Goal: Task Accomplishment & Management: Complete application form

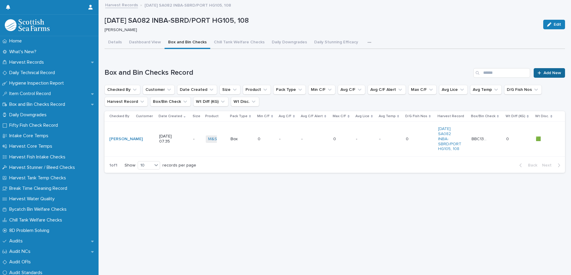
click at [544, 75] on span "Add New" at bounding box center [553, 73] width 18 height 4
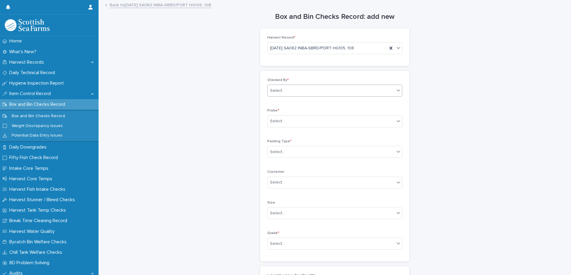
click at [280, 91] on div "Select..." at bounding box center [277, 91] width 15 height 6
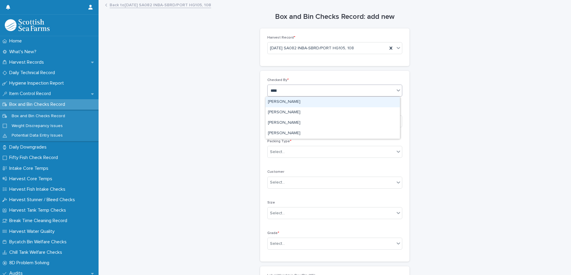
type input "*****"
click at [279, 102] on div "[PERSON_NAME]" at bounding box center [333, 102] width 134 height 10
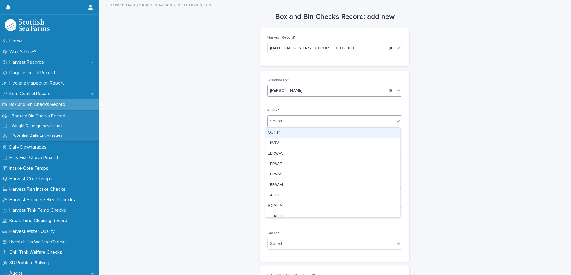
click at [273, 121] on div "Select..." at bounding box center [277, 121] width 15 height 6
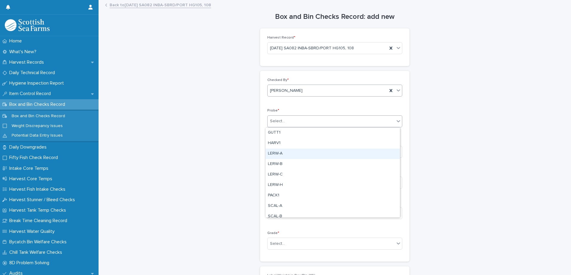
click at [283, 155] on div "LERW-A" at bounding box center [333, 154] width 134 height 10
click at [282, 154] on div "Select..." at bounding box center [277, 152] width 15 height 6
click at [278, 164] on div "Box" at bounding box center [333, 163] width 134 height 10
click at [273, 211] on div "Select..." at bounding box center [277, 213] width 15 height 6
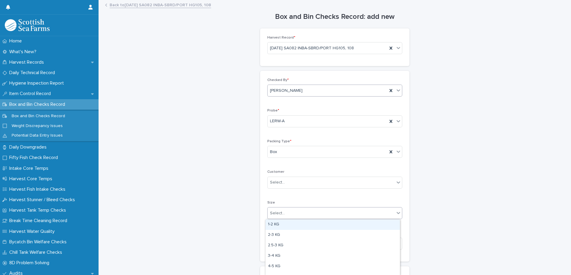
click at [247, 204] on div "Box and Bin Checks Record: add new Loading... Saving… Loading... Saving… Harves…" at bounding box center [335, 207] width 461 height 412
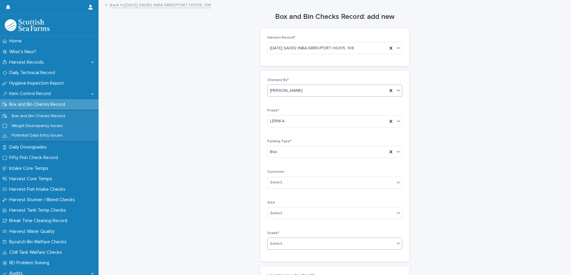
click at [268, 241] on div "Select..." at bounding box center [331, 244] width 127 height 10
click at [272, 232] on div "Superior" at bounding box center [333, 232] width 134 height 10
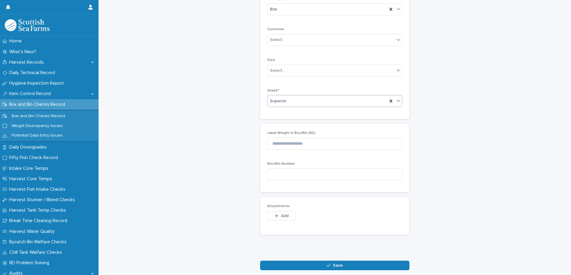
scroll to position [172, 0]
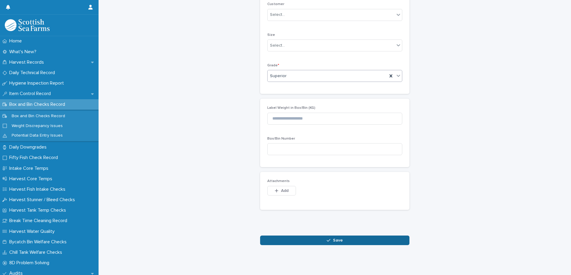
click at [279, 240] on button "Save" at bounding box center [334, 240] width 149 height 10
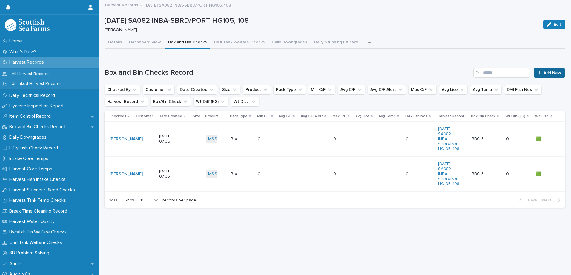
click at [544, 73] on span "Add New" at bounding box center [553, 73] width 18 height 4
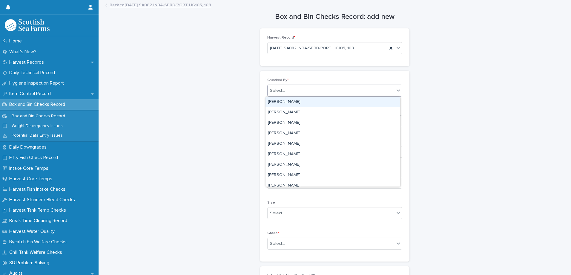
click at [285, 89] on div "Select..." at bounding box center [331, 91] width 127 height 10
type input "*****"
click at [290, 105] on div "[PERSON_NAME]" at bounding box center [333, 102] width 134 height 10
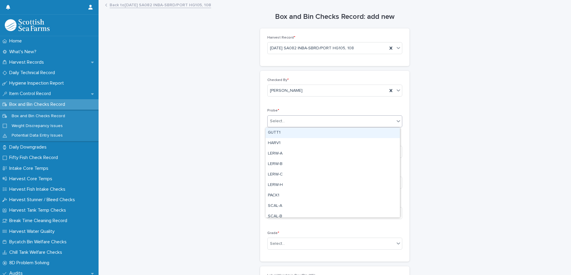
click at [278, 121] on div "Select..." at bounding box center [277, 121] width 15 height 6
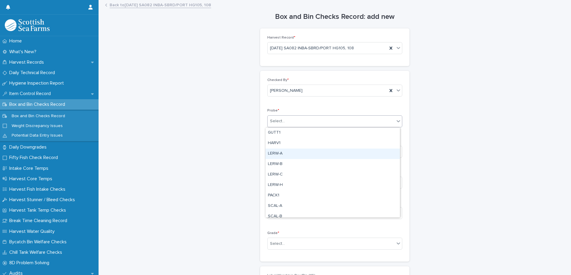
click at [278, 154] on div "LERW-A" at bounding box center [333, 154] width 134 height 10
click at [277, 152] on div "Select..." at bounding box center [277, 152] width 15 height 6
click at [272, 163] on div "Box" at bounding box center [333, 163] width 134 height 10
click at [274, 242] on div "Select..." at bounding box center [277, 244] width 15 height 6
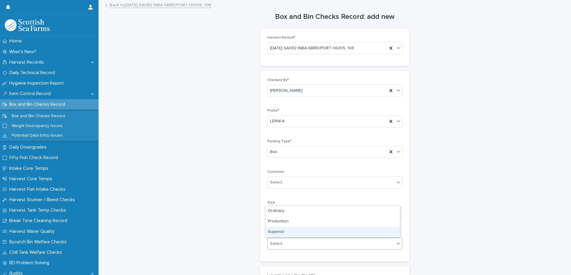
click at [273, 231] on div "Superior" at bounding box center [333, 232] width 134 height 10
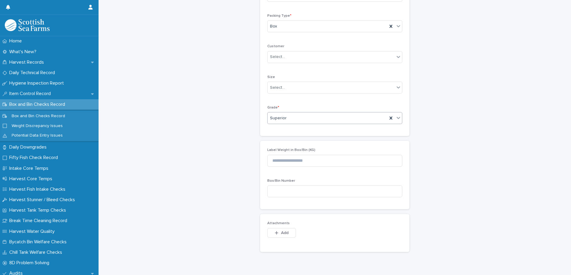
scroll to position [149, 0]
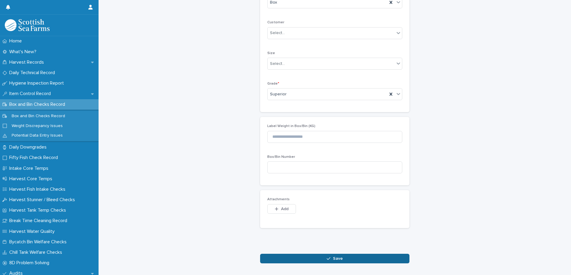
click at [292, 257] on button "Save" at bounding box center [334, 259] width 149 height 10
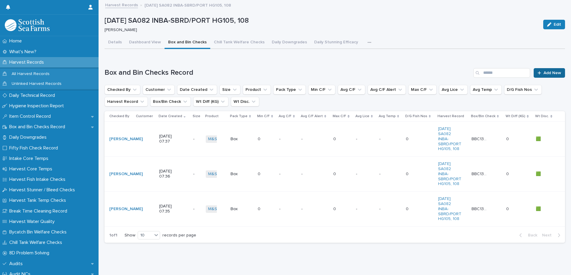
click at [548, 74] on span "Add New" at bounding box center [553, 73] width 18 height 4
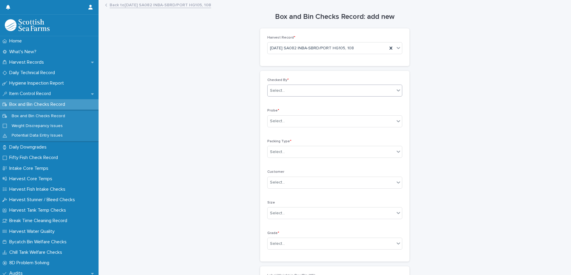
click at [276, 94] on div "Select..." at bounding box center [277, 91] width 15 height 6
type input "*****"
click at [288, 101] on div "[PERSON_NAME]" at bounding box center [333, 102] width 134 height 10
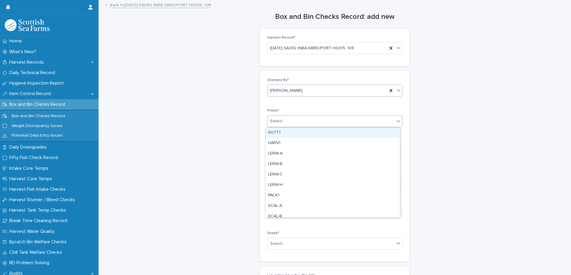
click at [284, 120] on div "Select..." at bounding box center [331, 121] width 127 height 10
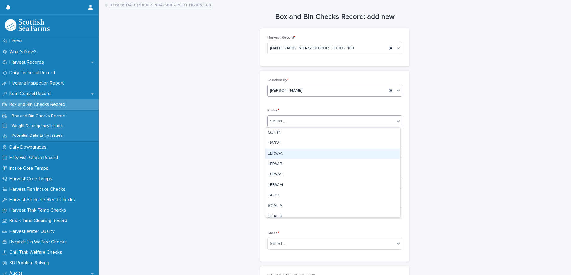
click at [278, 154] on div "LERW-A" at bounding box center [333, 154] width 134 height 10
click at [273, 153] on div "Select..." at bounding box center [277, 152] width 15 height 6
click at [273, 165] on div "Box" at bounding box center [333, 163] width 134 height 10
click at [281, 244] on div "Select..." at bounding box center [277, 244] width 15 height 6
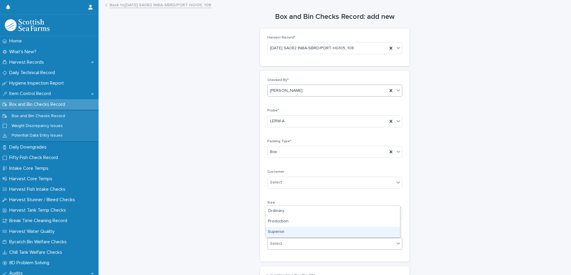
click at [279, 231] on div "Superior" at bounding box center [333, 232] width 134 height 10
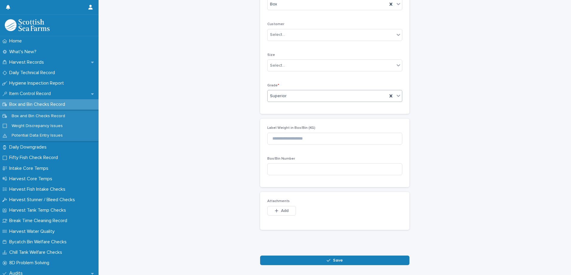
scroll to position [149, 0]
click at [316, 259] on button "Save" at bounding box center [334, 259] width 149 height 10
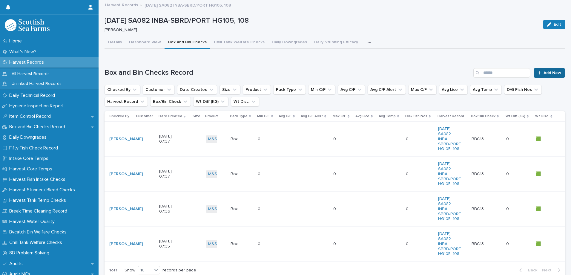
click at [544, 71] on span "Add New" at bounding box center [553, 73] width 18 height 4
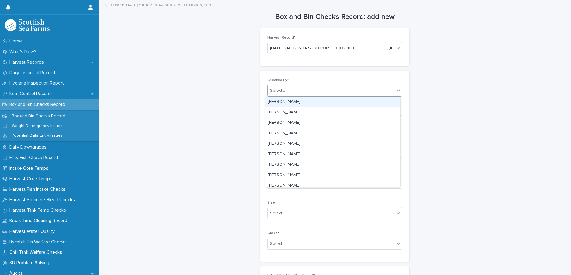
click at [271, 91] on div "Select..." at bounding box center [277, 91] width 15 height 6
type input "*****"
click at [274, 100] on div "[PERSON_NAME]" at bounding box center [333, 102] width 134 height 10
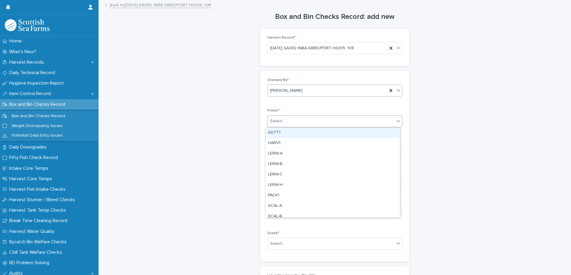
click at [279, 127] on body "Home What's New? Harvest Records Daily Technical Record Hygiene Inspection Repo…" at bounding box center [285, 137] width 571 height 275
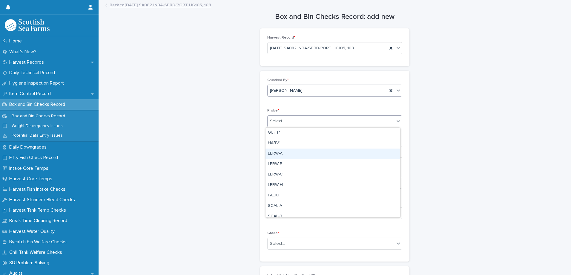
click at [282, 154] on div "LERW-A" at bounding box center [333, 154] width 134 height 10
click at [280, 150] on div "Select..." at bounding box center [277, 152] width 15 height 6
click at [278, 161] on div "Box" at bounding box center [333, 163] width 134 height 10
click at [272, 243] on div "Select..." at bounding box center [277, 244] width 15 height 6
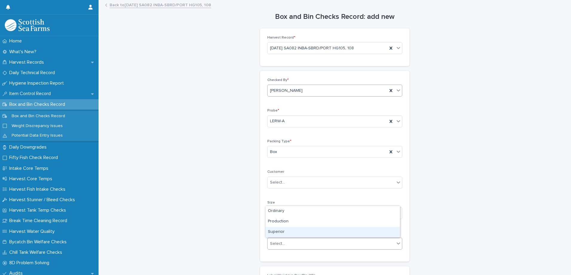
click at [273, 233] on div "Superior" at bounding box center [333, 232] width 134 height 10
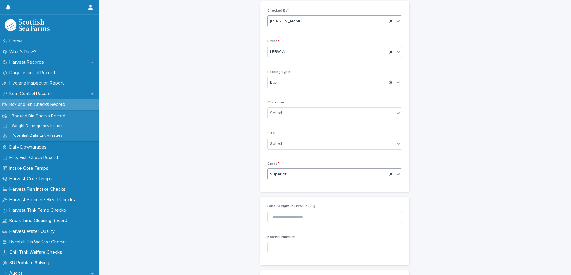
scroll to position [149, 0]
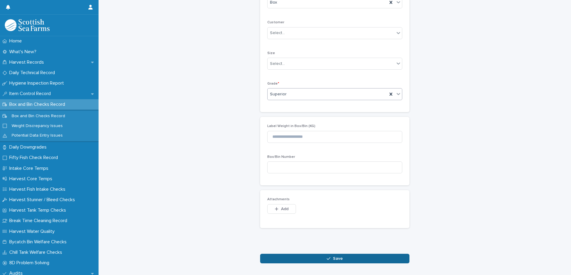
click at [291, 257] on button "Save" at bounding box center [334, 259] width 149 height 10
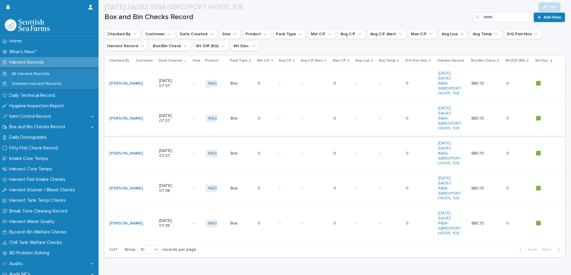
scroll to position [60, 0]
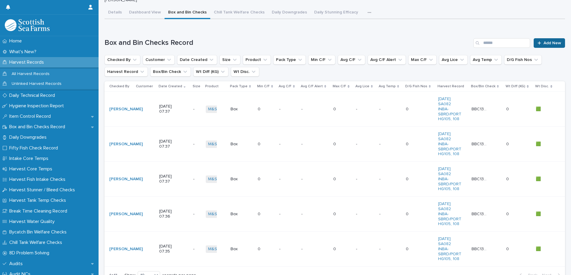
click at [544, 45] on span "Add New" at bounding box center [553, 43] width 18 height 4
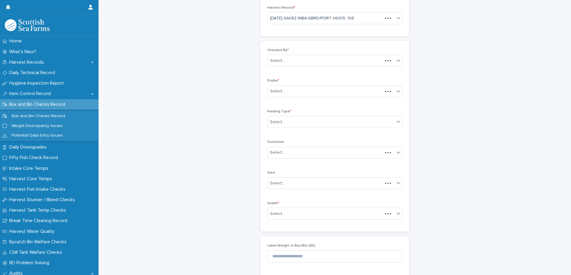
scroll to position [35, 0]
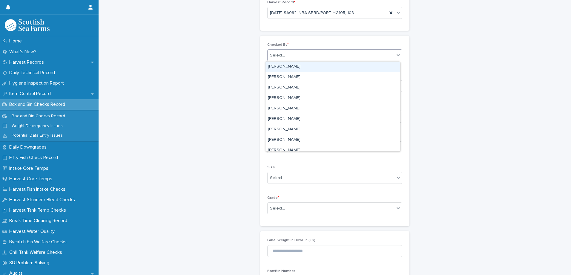
click at [287, 60] on div "Select..." at bounding box center [334, 55] width 135 height 12
type input "*****"
click at [285, 67] on div "[PERSON_NAME]" at bounding box center [333, 67] width 134 height 10
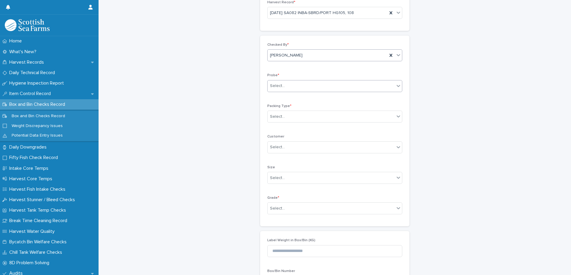
drag, startPoint x: 279, startPoint y: 84, endPoint x: 277, endPoint y: 91, distance: 7.5
click at [279, 85] on div "Select..." at bounding box center [277, 86] width 15 height 6
click at [281, 120] on div "LERW-A" at bounding box center [333, 118] width 134 height 10
click at [279, 123] on body "Home What's New? Harvest Records Daily Technical Record Hygiene Inspection Repo…" at bounding box center [285, 137] width 571 height 275
drag, startPoint x: 280, startPoint y: 126, endPoint x: 280, endPoint y: 129, distance: 3.0
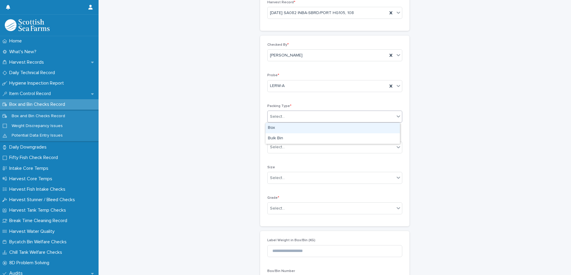
click at [280, 127] on div "Box" at bounding box center [333, 128] width 134 height 10
click at [294, 209] on div "Select..." at bounding box center [331, 209] width 127 height 10
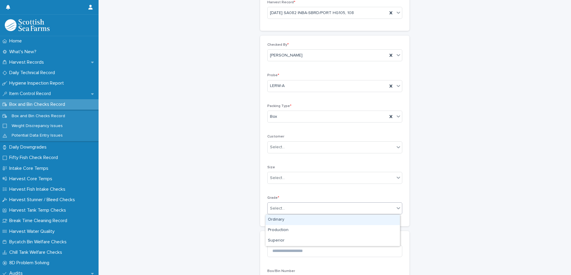
click at [294, 219] on div "Ordinary" at bounding box center [333, 220] width 134 height 10
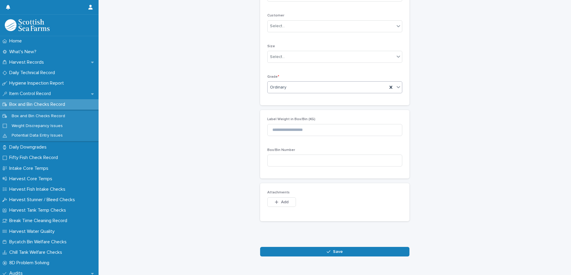
scroll to position [172, 0]
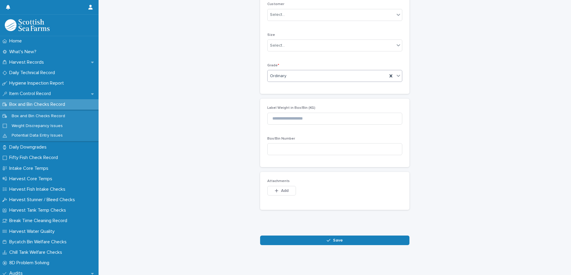
click at [284, 74] on div "Ordinary" at bounding box center [328, 76] width 120 height 10
click at [279, 102] on div "Superior" at bounding box center [333, 104] width 134 height 10
click at [291, 238] on button "Save" at bounding box center [334, 240] width 149 height 10
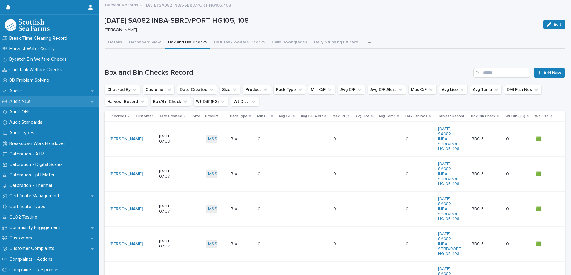
scroll to position [179, 0]
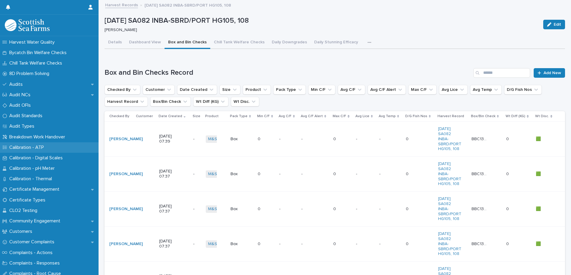
click at [28, 148] on p "Calibration - ATP" at bounding box center [28, 148] width 42 height 6
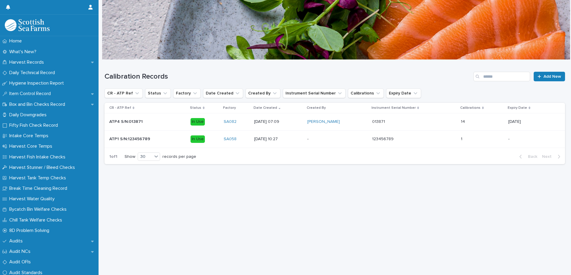
click at [435, 121] on p at bounding box center [414, 121] width 84 height 5
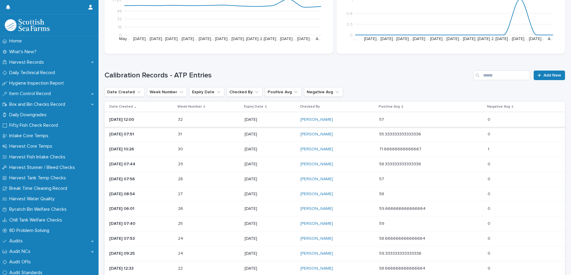
scroll to position [120, 0]
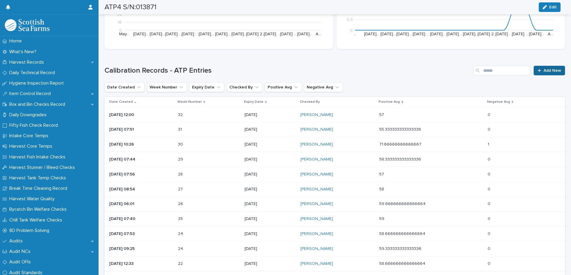
click at [544, 71] on span "Add New" at bounding box center [553, 70] width 18 height 4
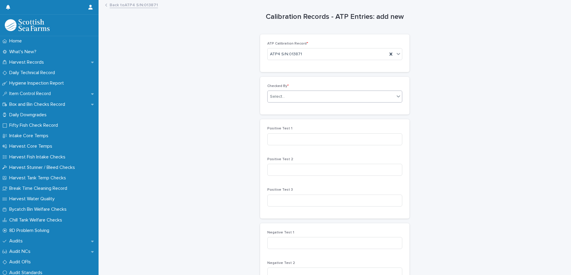
click at [281, 99] on div "Select..." at bounding box center [277, 97] width 15 height 6
type input "*****"
click at [293, 108] on div "[PERSON_NAME]" at bounding box center [333, 108] width 134 height 10
click at [278, 139] on input at bounding box center [334, 139] width 135 height 12
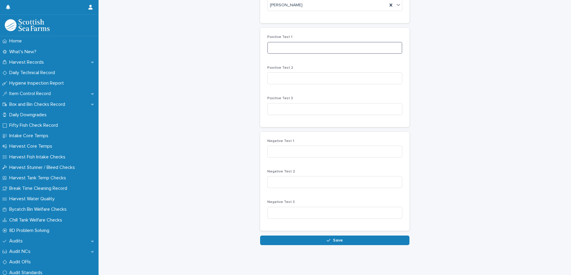
scroll to position [96, 0]
click at [278, 146] on input at bounding box center [334, 152] width 135 height 12
click at [284, 149] on input at bounding box center [334, 152] width 135 height 12
type input "*"
click at [374, 178] on input at bounding box center [334, 182] width 135 height 12
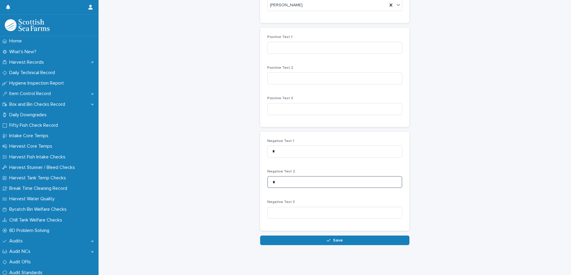
type input "*"
click at [280, 207] on input at bounding box center [334, 213] width 135 height 12
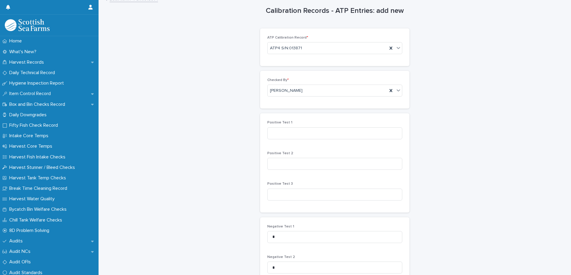
scroll to position [0, 0]
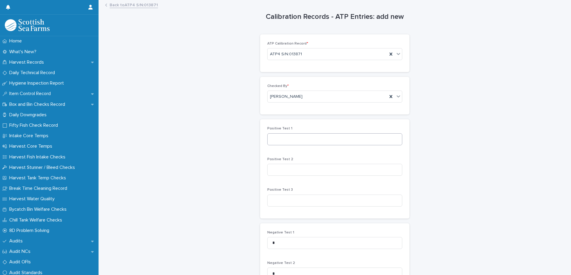
type input "*"
click at [276, 138] on input at bounding box center [334, 139] width 135 height 12
click at [297, 140] on input at bounding box center [334, 139] width 135 height 12
type input "**"
click at [282, 173] on input at bounding box center [334, 170] width 135 height 12
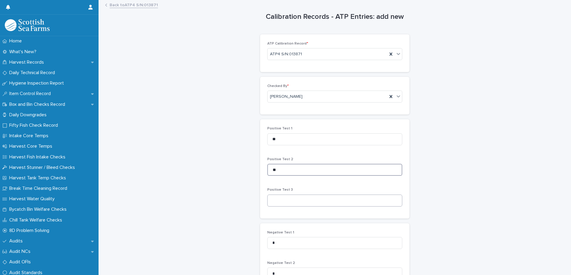
type input "**"
drag, startPoint x: 333, startPoint y: 201, endPoint x: 331, endPoint y: 197, distance: 4.2
click at [333, 201] on input at bounding box center [334, 201] width 135 height 12
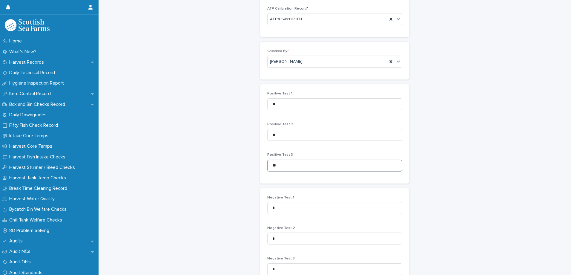
scroll to position [96, 0]
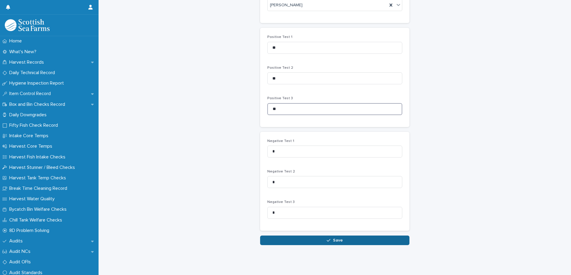
type input "**"
click at [307, 235] on button "Save" at bounding box center [334, 240] width 149 height 10
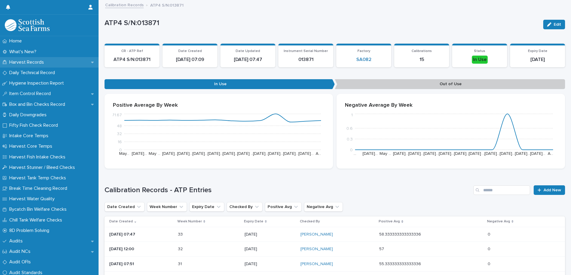
click at [22, 61] on p "Harvest Records" at bounding box center [28, 62] width 42 height 6
